Goal: Find contact information: Find contact information

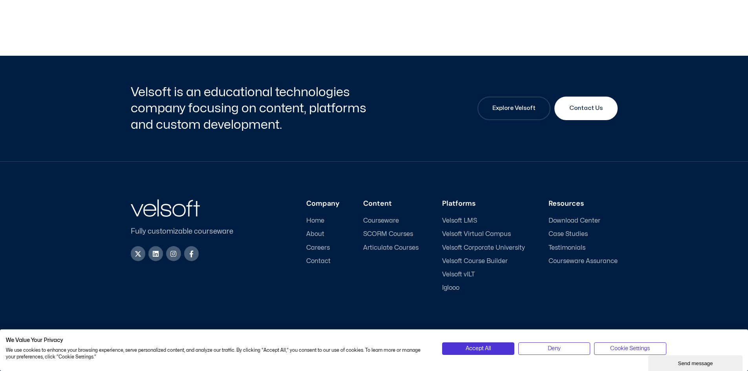
scroll to position [2596, 0]
click at [325, 263] on span "Contact" at bounding box center [318, 260] width 24 height 7
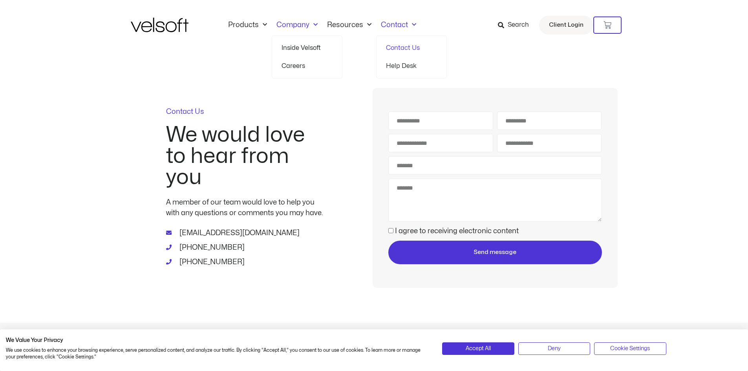
click at [283, 24] on link "Company" at bounding box center [297, 25] width 51 height 9
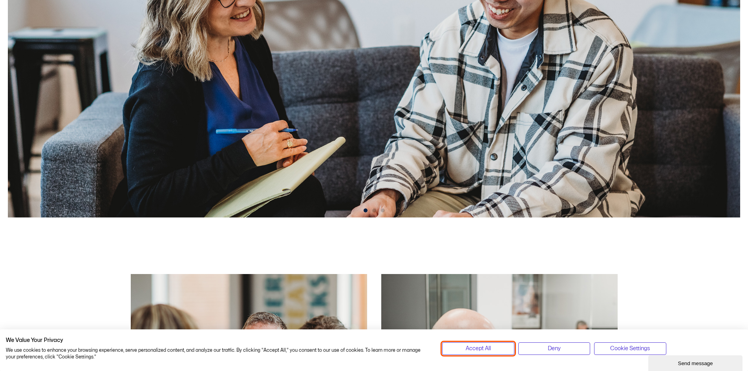
click at [499, 352] on button "Accept All" at bounding box center [478, 348] width 72 height 13
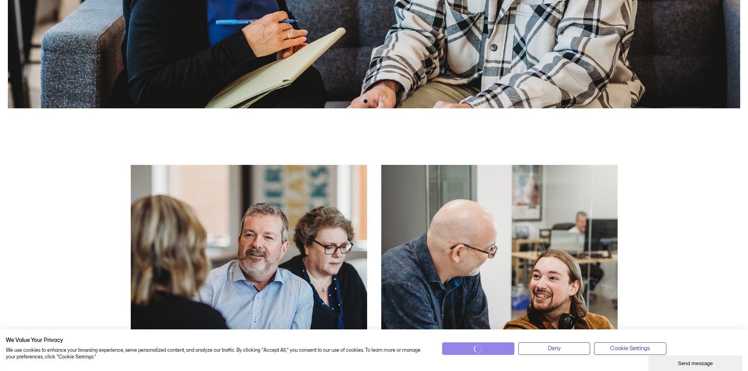
scroll to position [510, 0]
